Goal: Find specific page/section: Find specific page/section

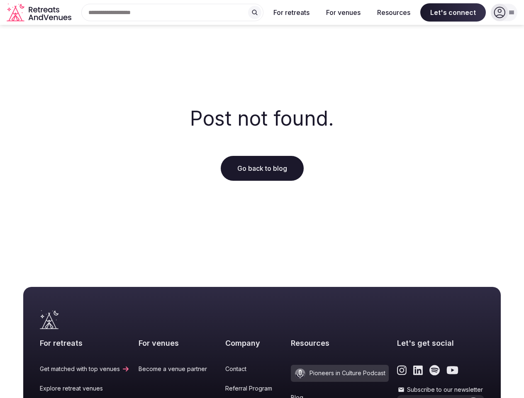
click at [262, 199] on div "Post not found. Go back to blog" at bounding box center [262, 144] width 524 height 239
click at [172, 12] on div "Search Popular Destinations [GEOGRAPHIC_DATA], [GEOGRAPHIC_DATA] [GEOGRAPHIC_DA…" at bounding box center [169, 12] width 189 height 17
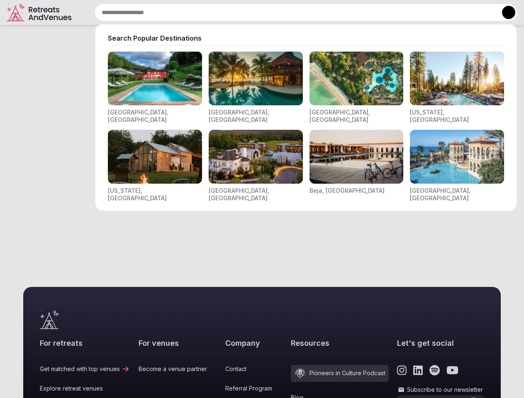
click at [255, 12] on input "text" at bounding box center [306, 12] width 422 height 17
click at [291, 12] on input "text" at bounding box center [306, 12] width 422 height 17
click at [343, 12] on input "text" at bounding box center [306, 12] width 422 height 17
click at [393, 12] on input "text" at bounding box center [306, 12] width 422 height 17
click at [453, 12] on input "text" at bounding box center [306, 12] width 422 height 17
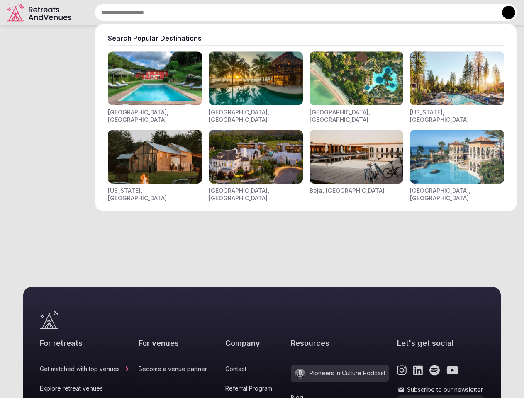
click at [504, 12] on button at bounding box center [508, 12] width 13 height 13
